Goal: Task Accomplishment & Management: Manage account settings

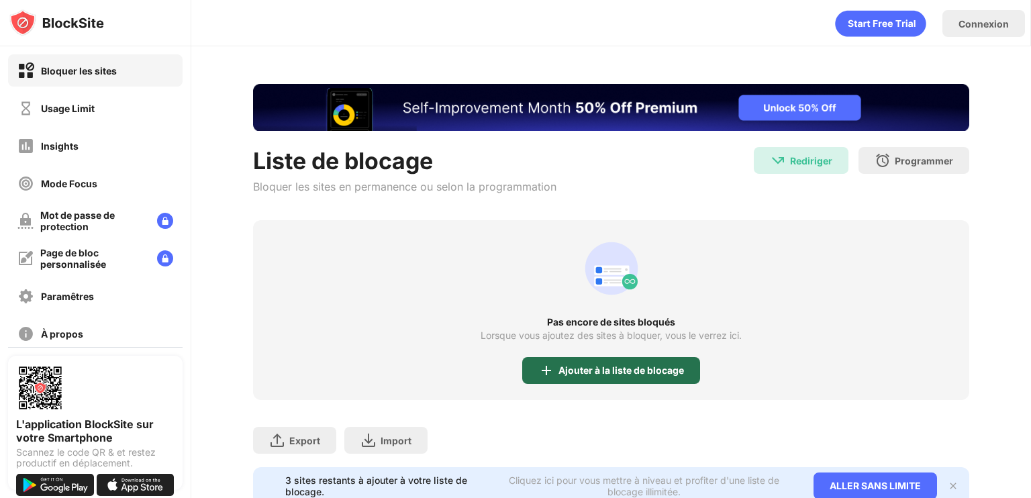
click at [571, 365] on div "Ajouter à la liste de blocage" at bounding box center [621, 370] width 126 height 11
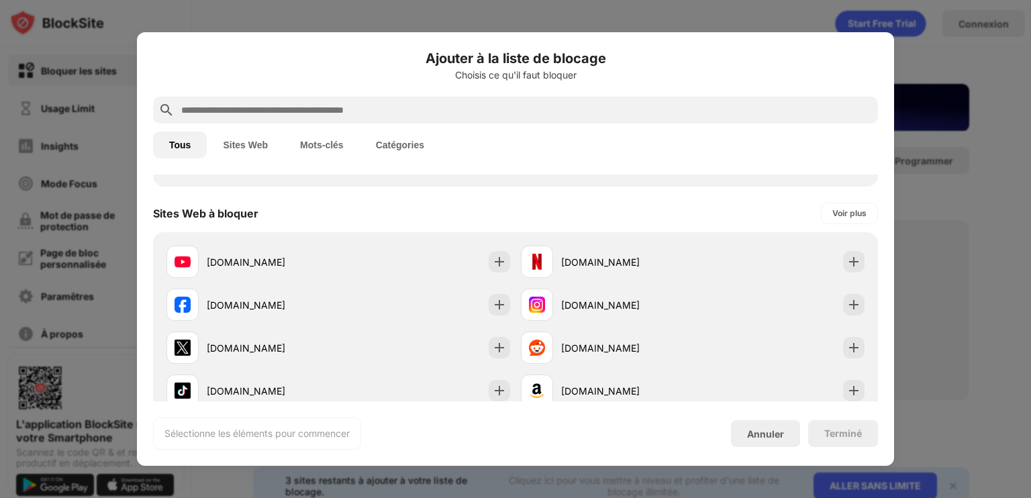
scroll to position [172, 0]
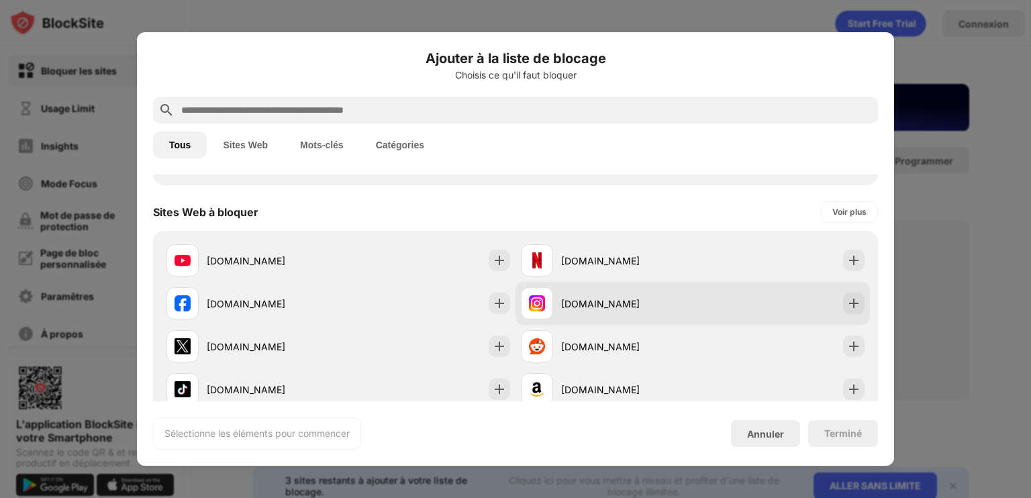
click at [591, 305] on div "[DOMAIN_NAME]" at bounding box center [627, 304] width 132 height 14
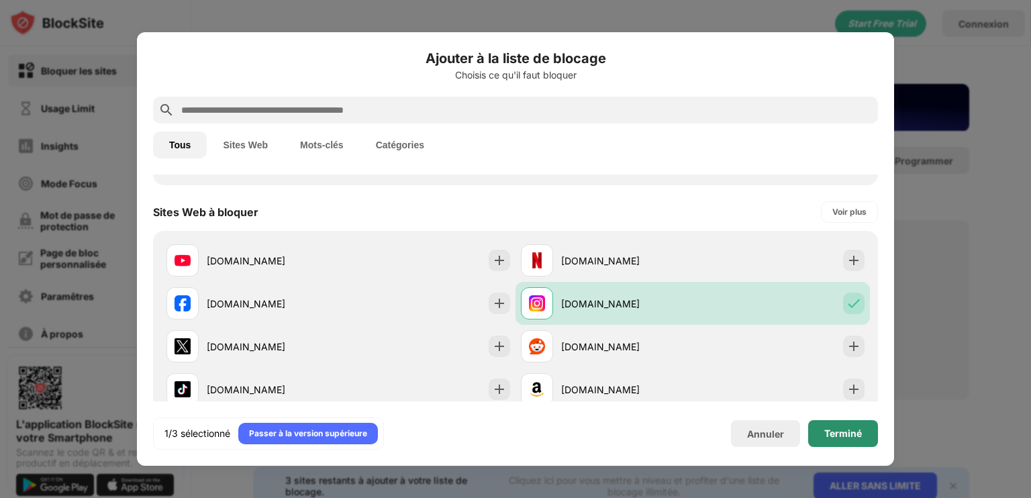
click at [835, 432] on div "Terminé" at bounding box center [843, 433] width 38 height 11
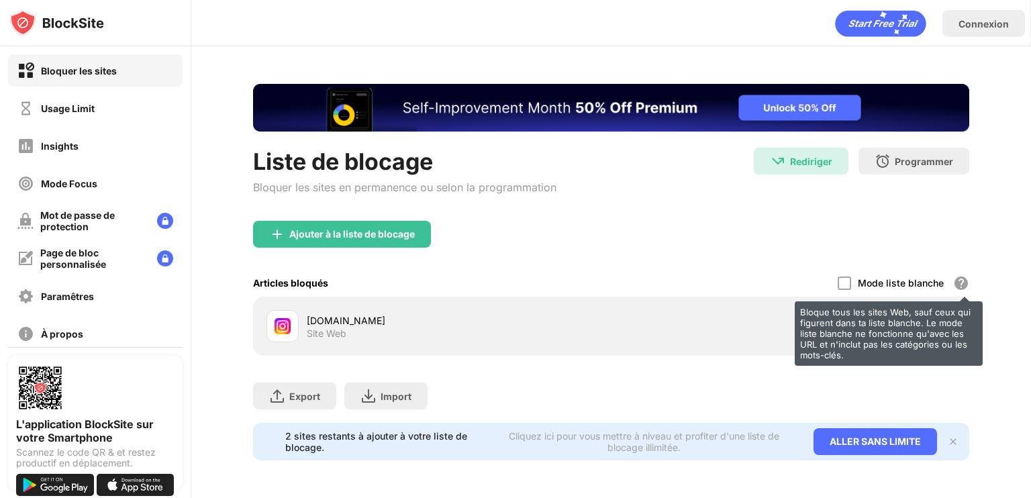
click at [945, 329] on div "Bloque tous les sites Web, sauf ceux qui figurent dans ta liste blanche. Le mod…" at bounding box center [889, 333] width 188 height 64
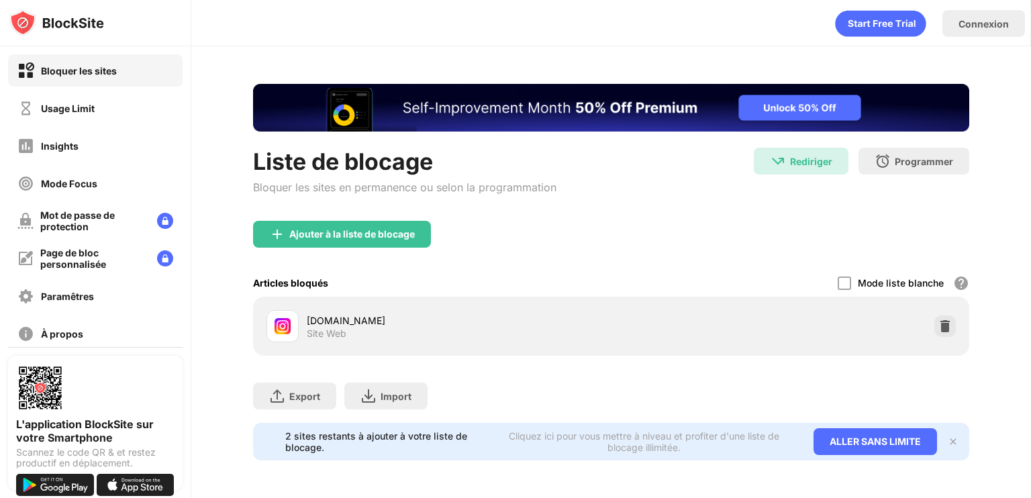
click at [801, 232] on div "Ajouter à la liste de blocage" at bounding box center [611, 245] width 716 height 48
click at [942, 328] on img at bounding box center [944, 325] width 13 height 13
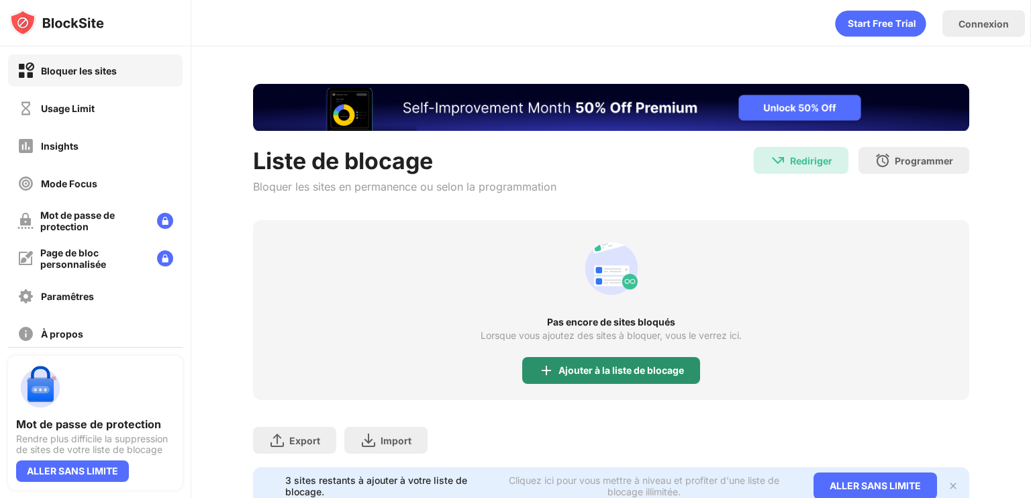
click at [581, 373] on div "Ajouter à la liste de blocage" at bounding box center [621, 370] width 126 height 11
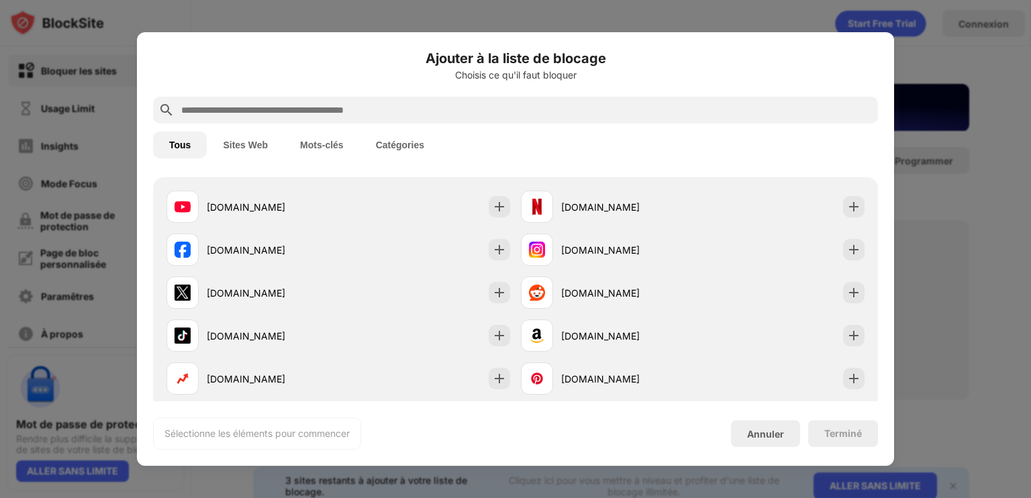
scroll to position [215, 0]
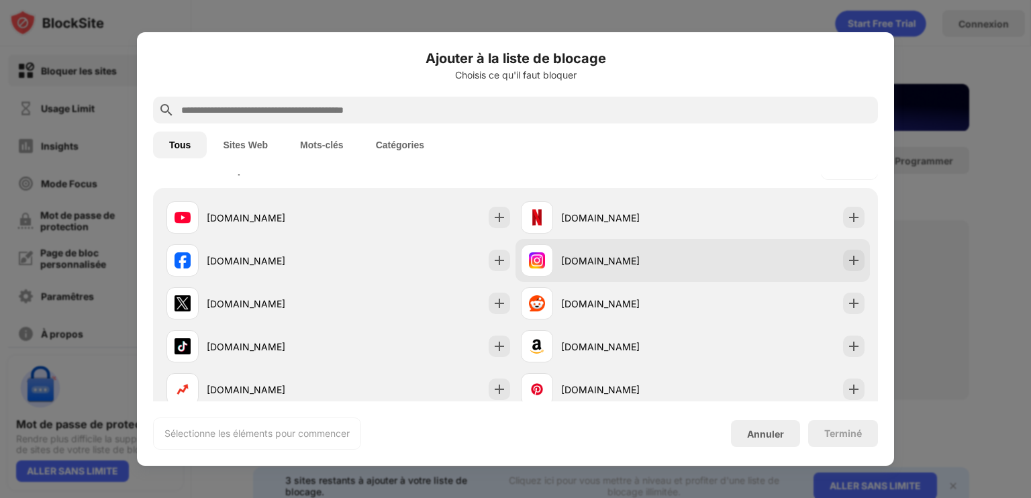
click at [636, 262] on div "[DOMAIN_NAME]" at bounding box center [627, 261] width 132 height 14
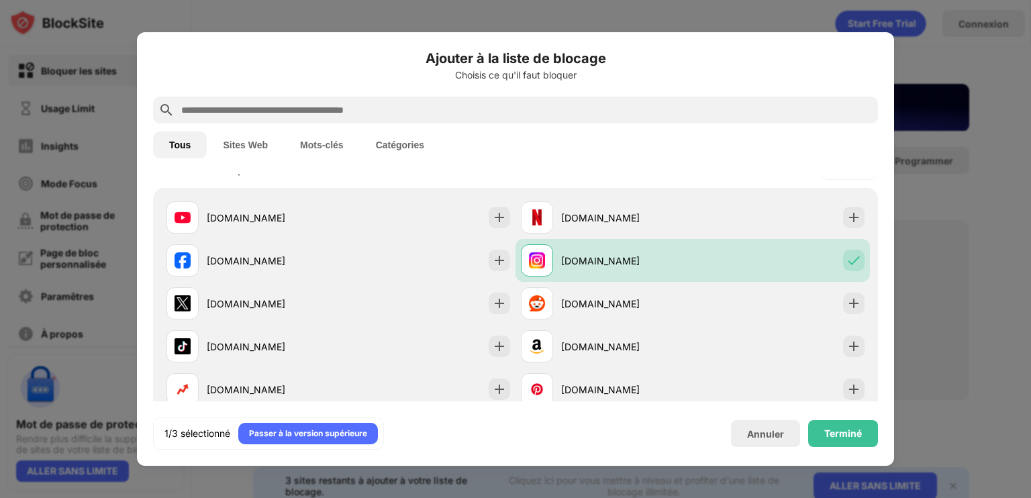
click at [839, 432] on div "Terminé" at bounding box center [843, 433] width 38 height 11
